Goal: Information Seeking & Learning: Learn about a topic

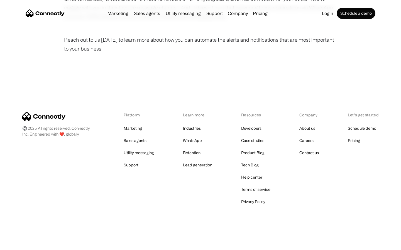
scroll to position [374, 0]
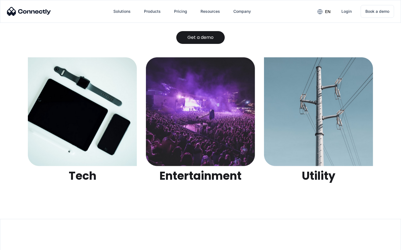
scroll to position [1755, 0]
